Goal: Find specific page/section: Find specific page/section

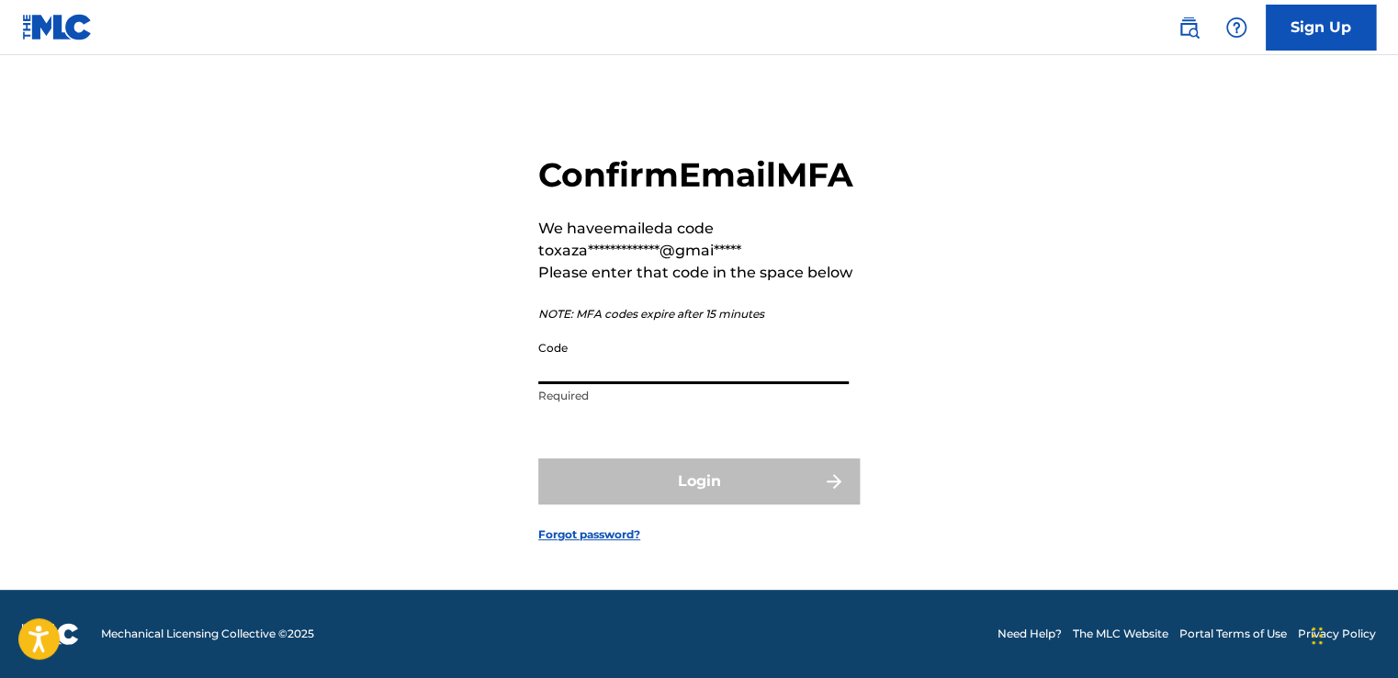
click at [616, 382] on input "Code" at bounding box center [693, 358] width 311 height 52
click at [671, 356] on input "Code" at bounding box center [693, 358] width 311 height 52
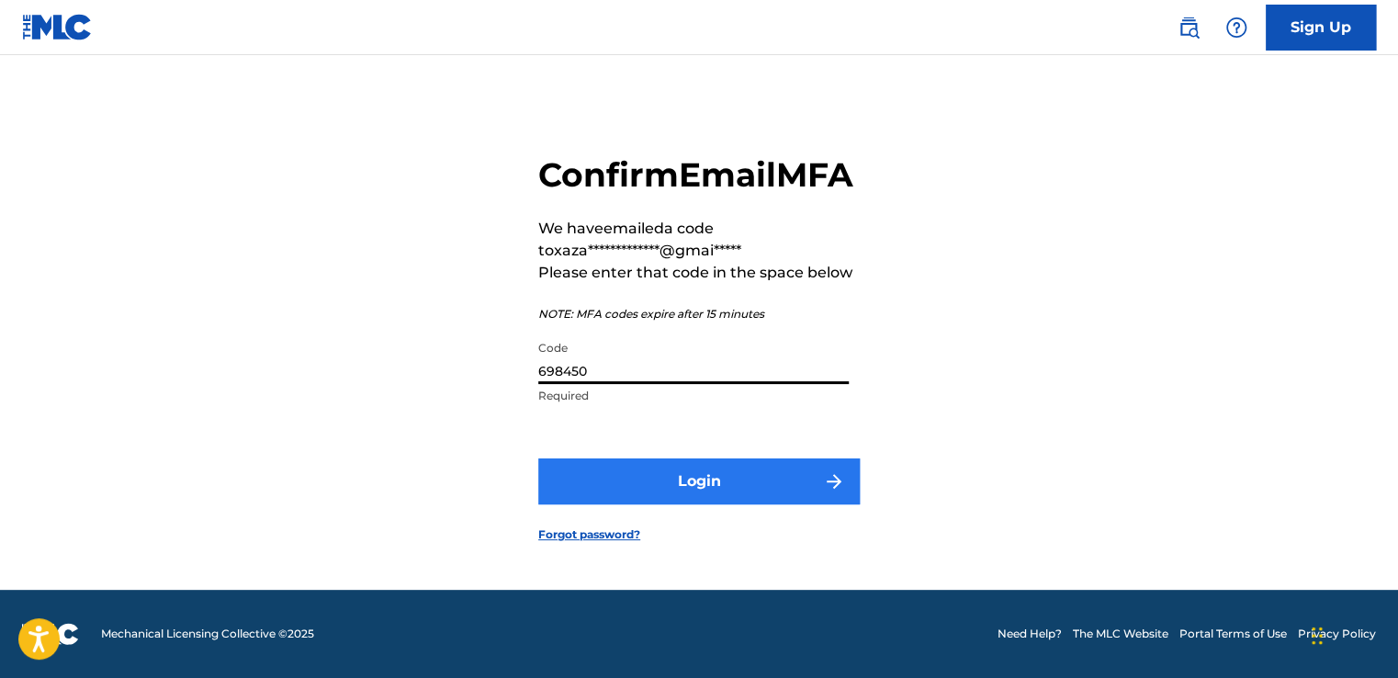
type input "698450"
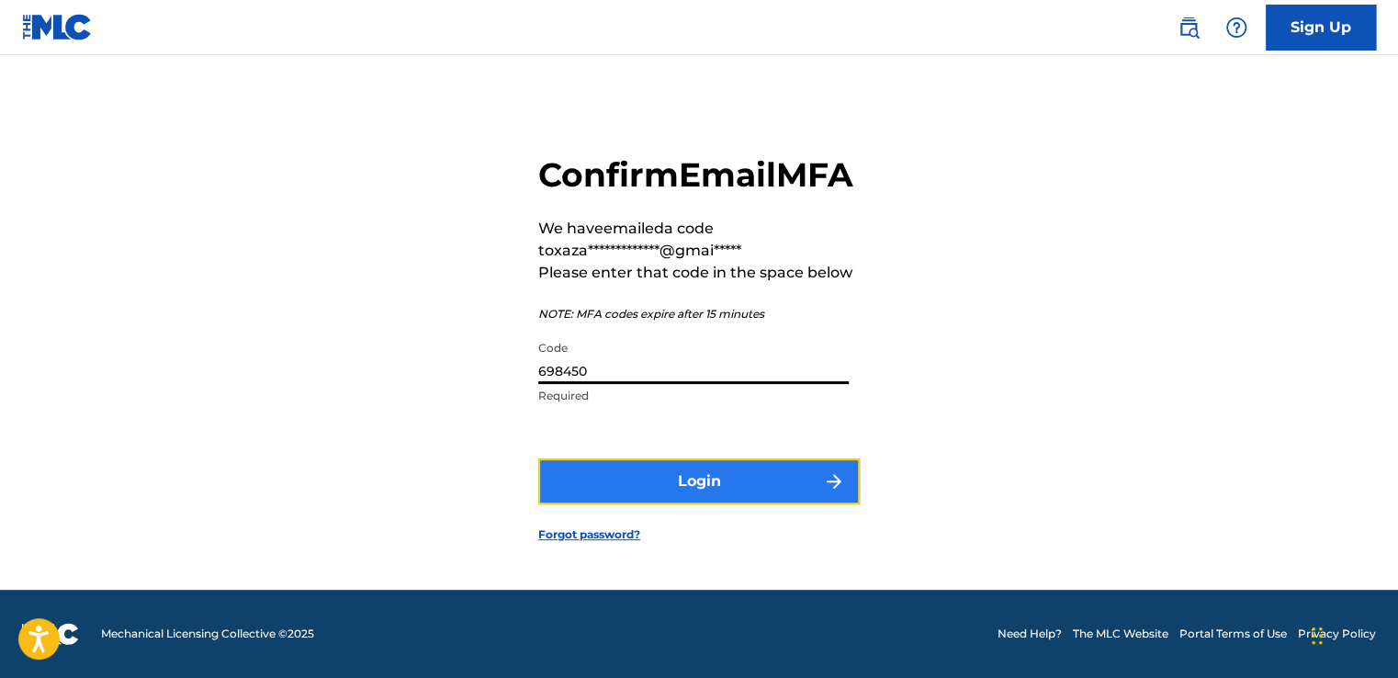
click at [647, 504] on button "Login" at bounding box center [699, 481] width 322 height 46
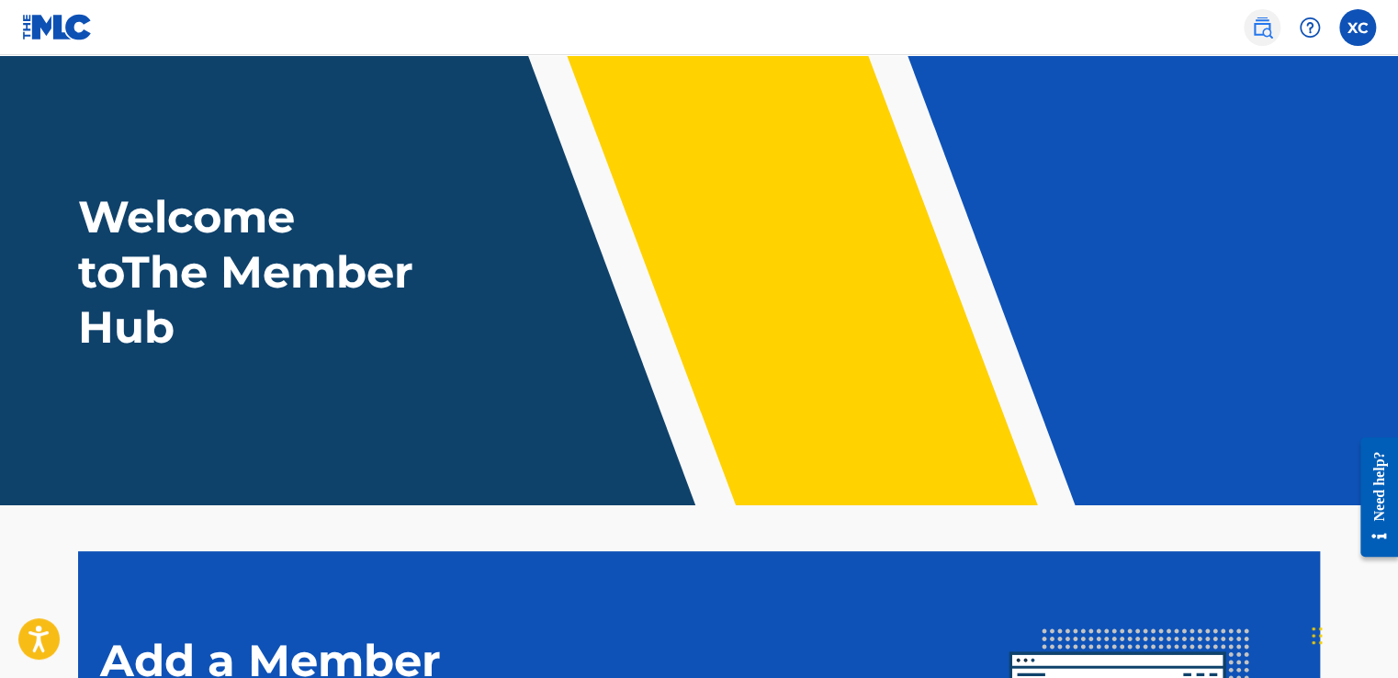
click at [1265, 22] on img at bounding box center [1262, 28] width 22 height 22
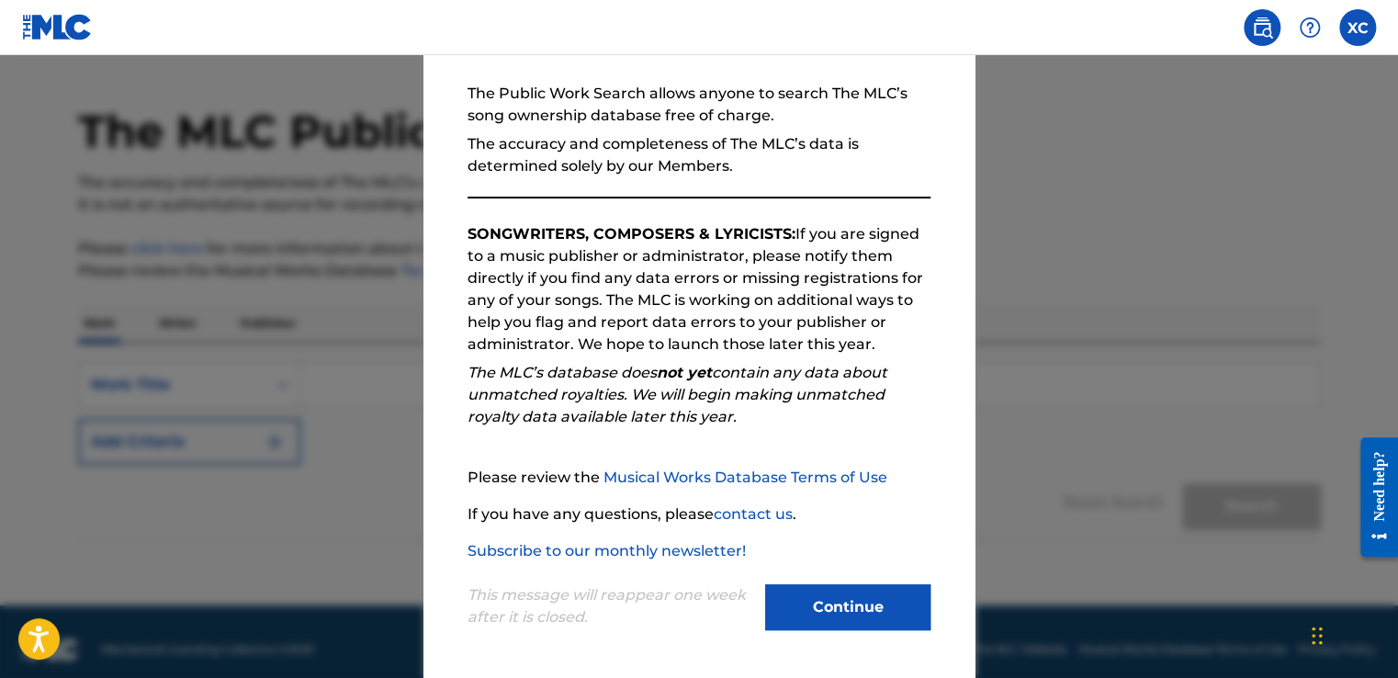
scroll to position [62, 0]
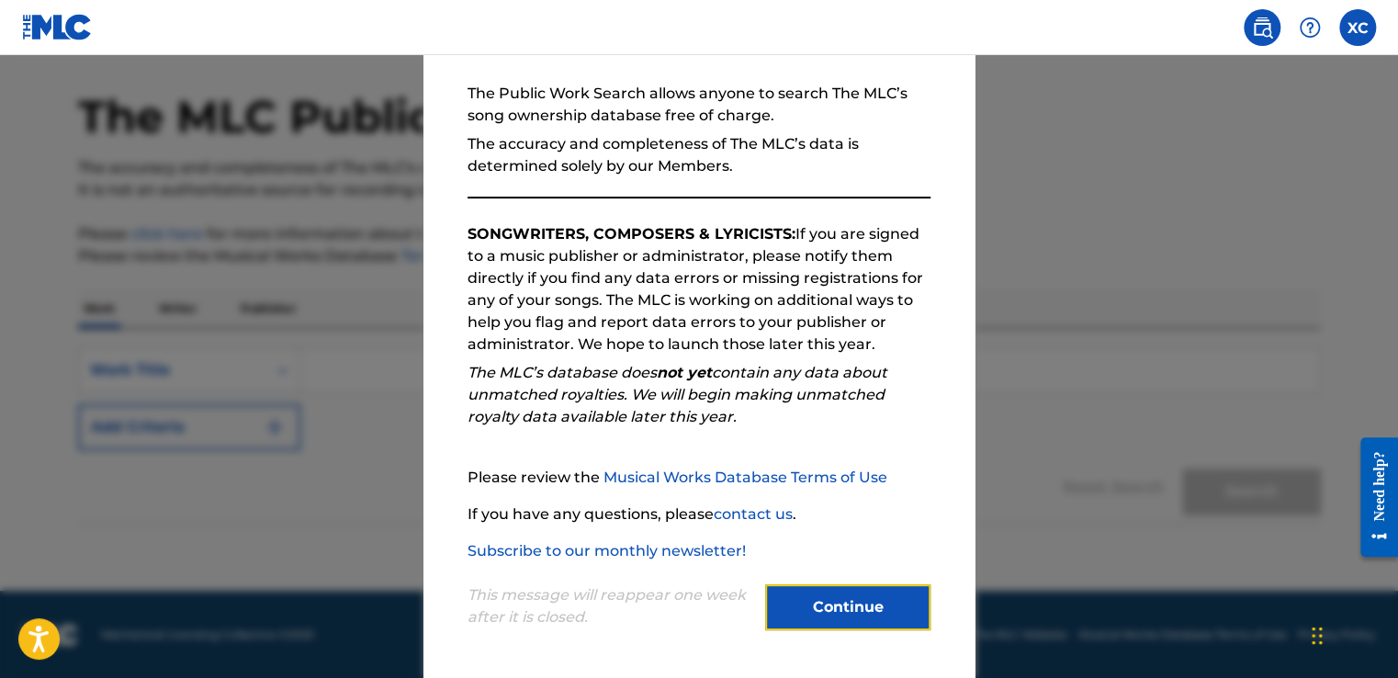
click at [831, 594] on button "Continue" at bounding box center [847, 607] width 165 height 46
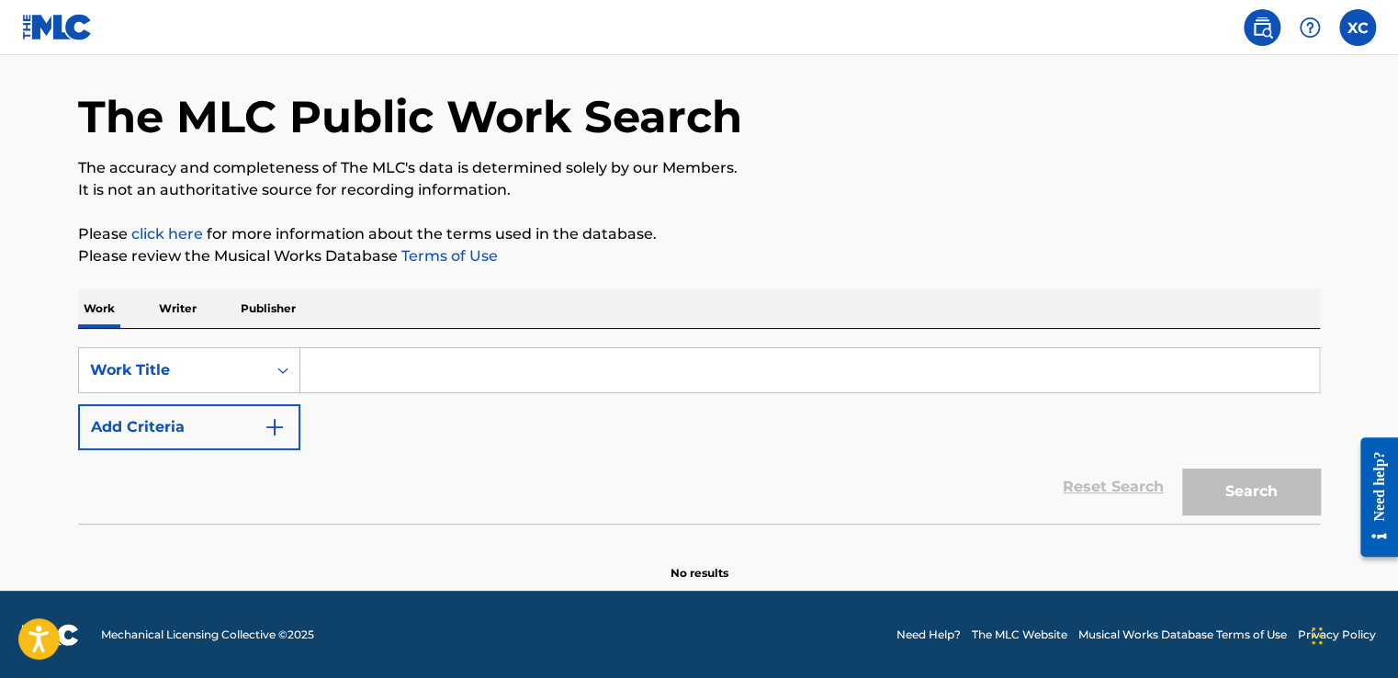
click at [169, 294] on p "Writer" at bounding box center [177, 308] width 49 height 39
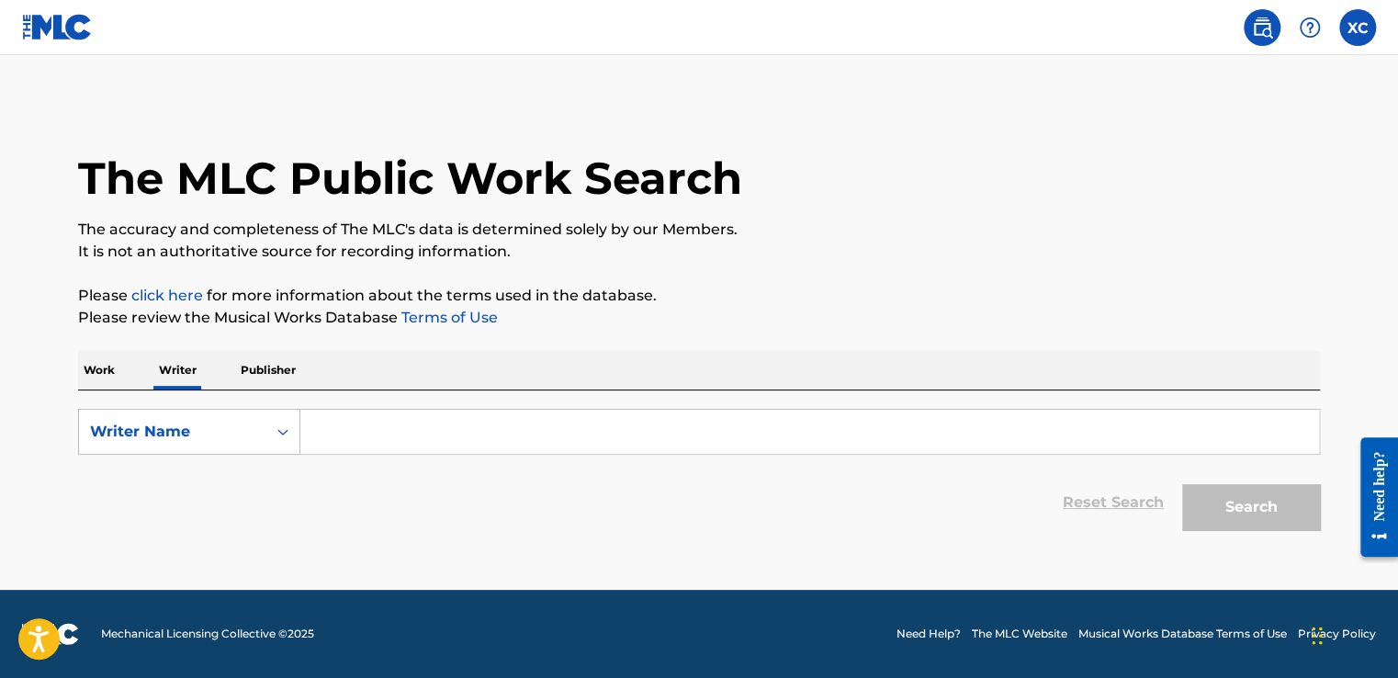
click at [268, 366] on p "Publisher" at bounding box center [268, 370] width 66 height 39
click at [168, 369] on p "Writer" at bounding box center [177, 370] width 49 height 39
click at [114, 369] on p "Work" at bounding box center [99, 370] width 42 height 39
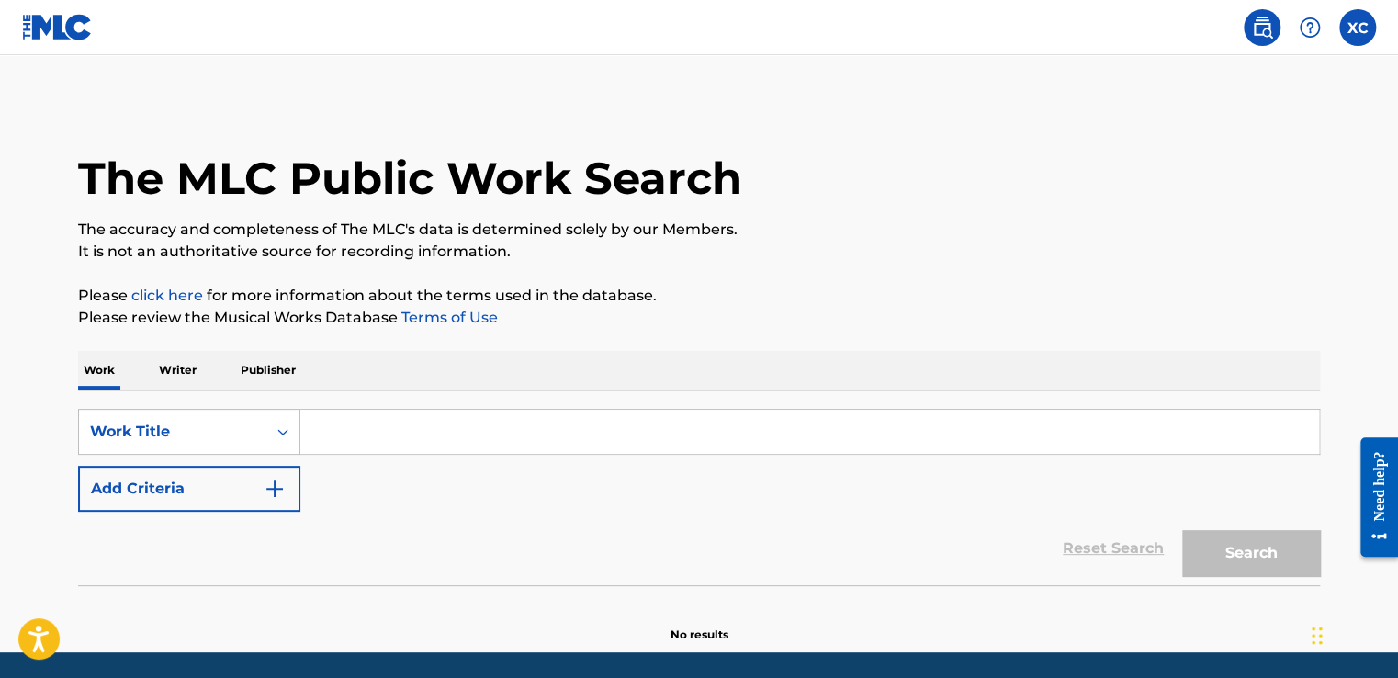
click at [175, 366] on p "Writer" at bounding box center [177, 370] width 49 height 39
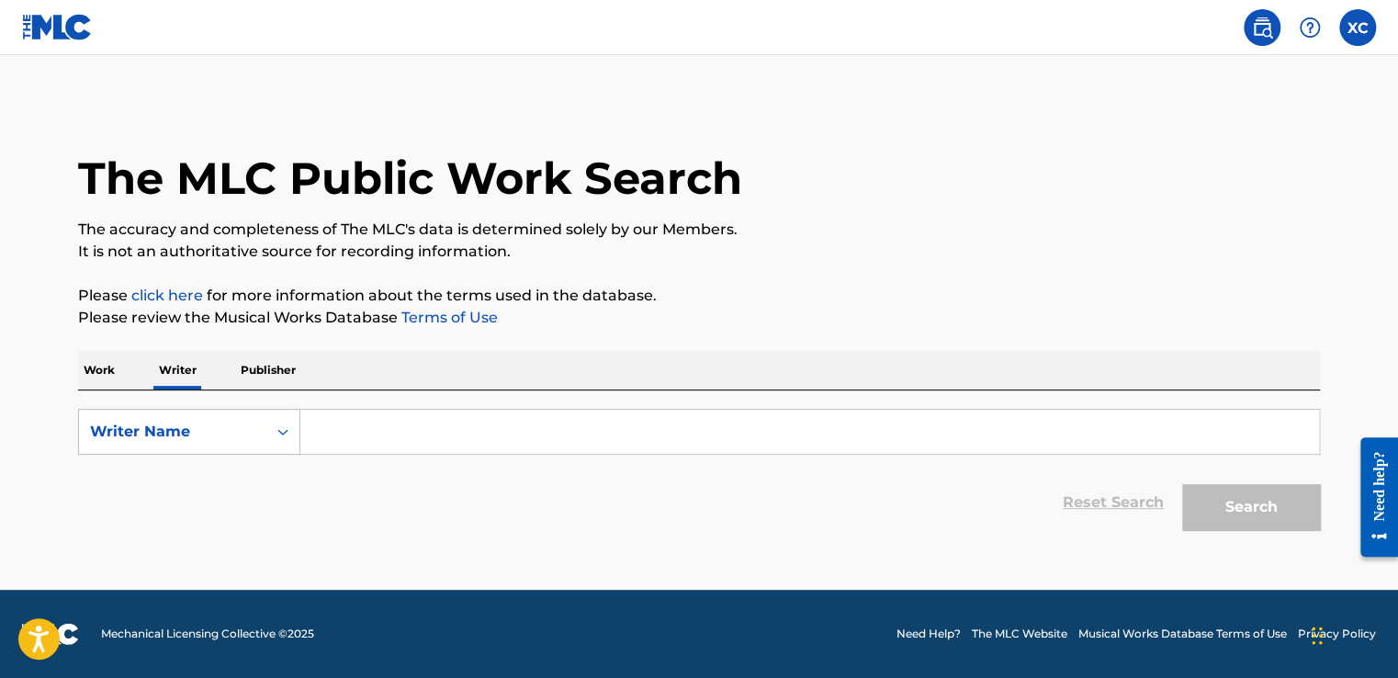
click at [262, 370] on p "Publisher" at bounding box center [268, 370] width 66 height 39
click at [121, 366] on div "Work Writer Publisher" at bounding box center [699, 370] width 1242 height 39
click at [106, 366] on p "Work" at bounding box center [99, 370] width 42 height 39
